Goal: Find specific page/section: Find specific page/section

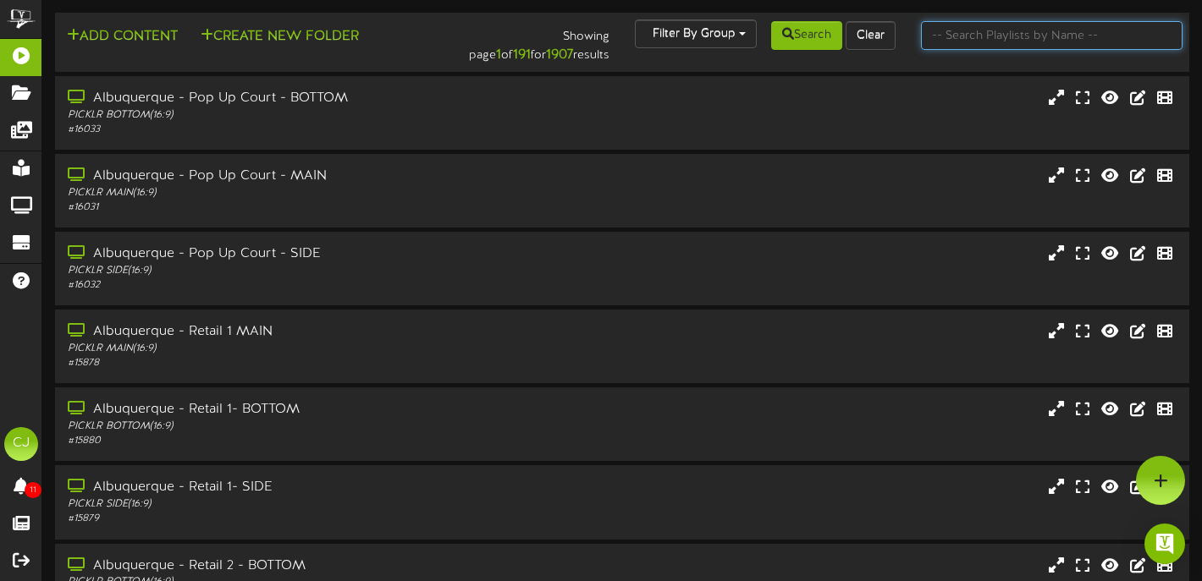
click at [1035, 38] on input "text" at bounding box center [1052, 35] width 262 height 29
type input "danvers"
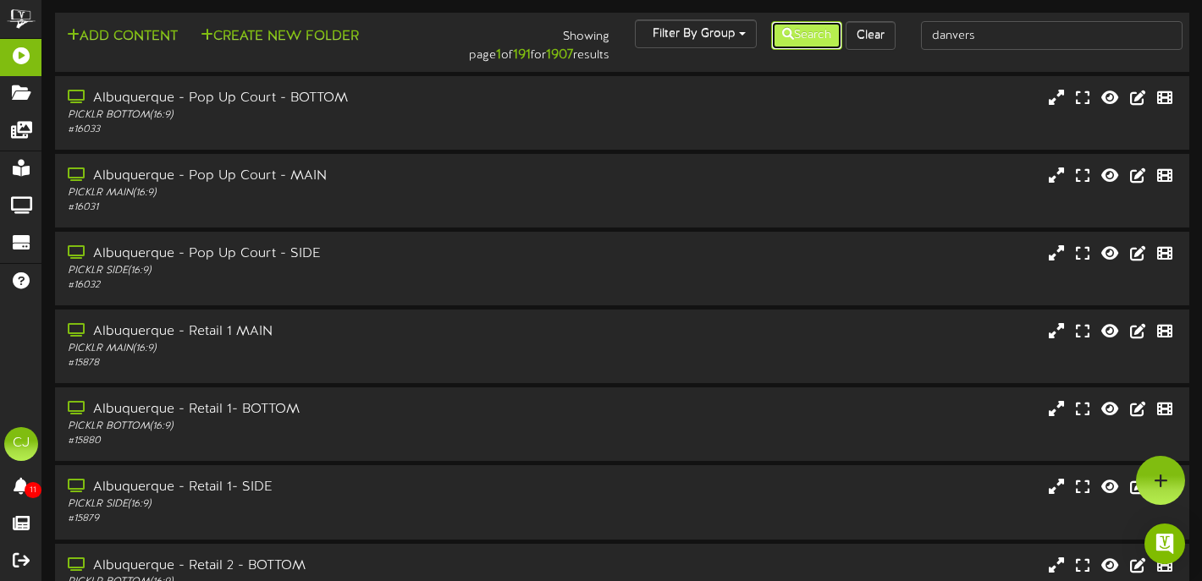
click at [791, 46] on button "Search" at bounding box center [806, 35] width 71 height 29
